Goal: Task Accomplishment & Management: Complete application form

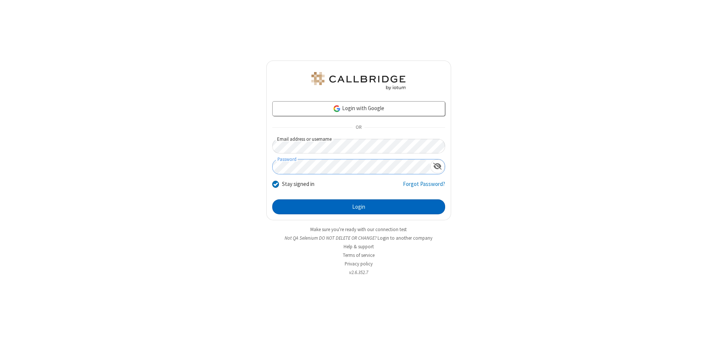
click at [358, 207] on button "Login" at bounding box center [358, 206] width 173 height 15
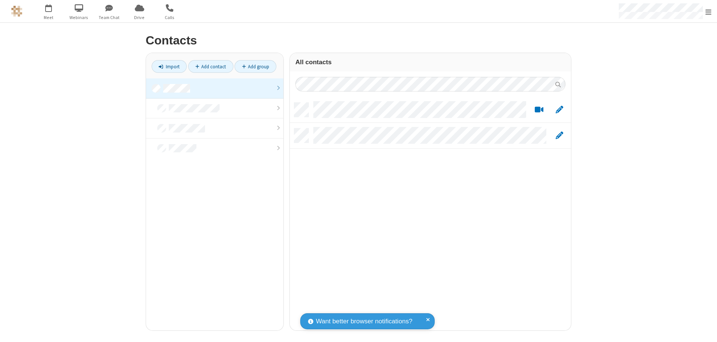
scroll to position [228, 276]
click at [215, 88] on link at bounding box center [214, 88] width 137 height 20
click at [211, 66] on link "Add contact" at bounding box center [210, 66] width 45 height 13
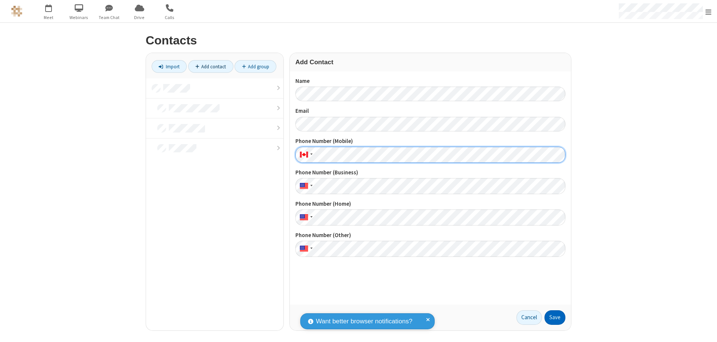
click at [555, 317] on button "Save" at bounding box center [554, 317] width 21 height 15
